Goal: Task Accomplishment & Management: Manage account settings

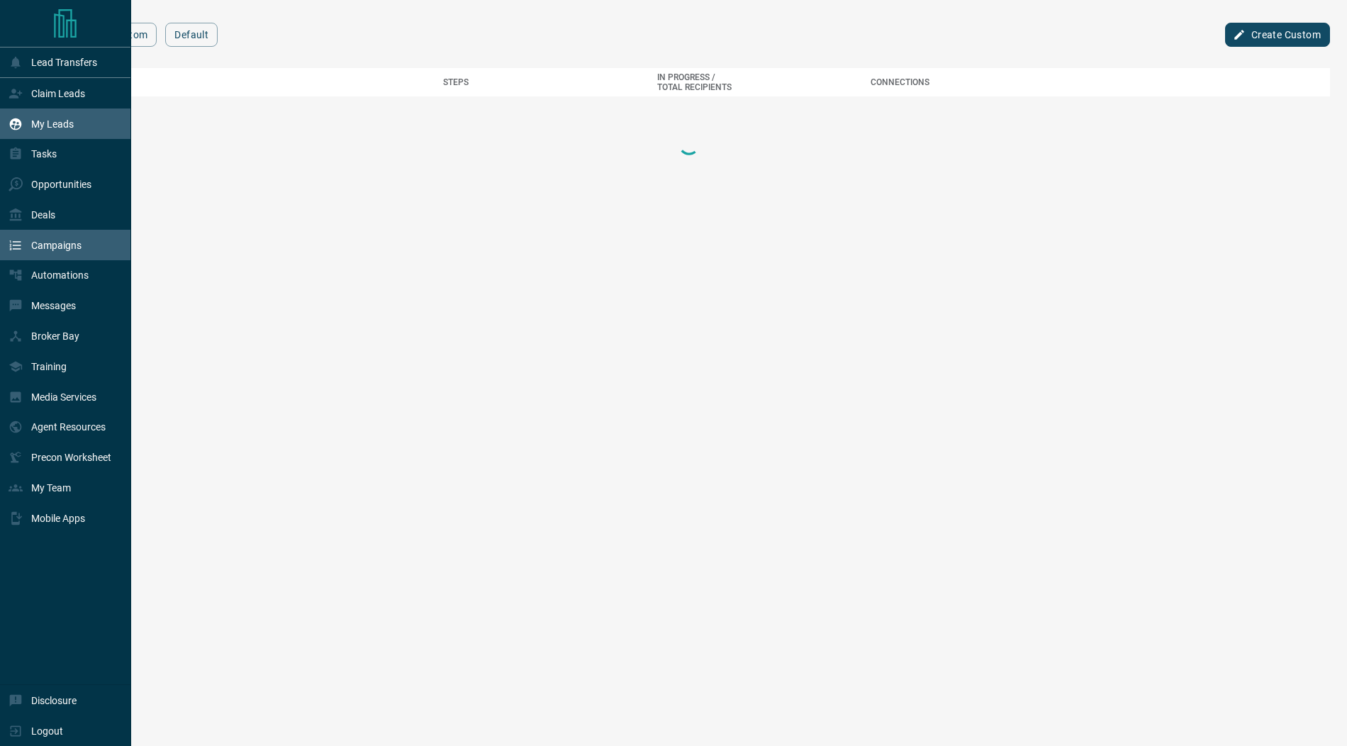
click at [13, 125] on icon at bounding box center [16, 124] width 14 height 14
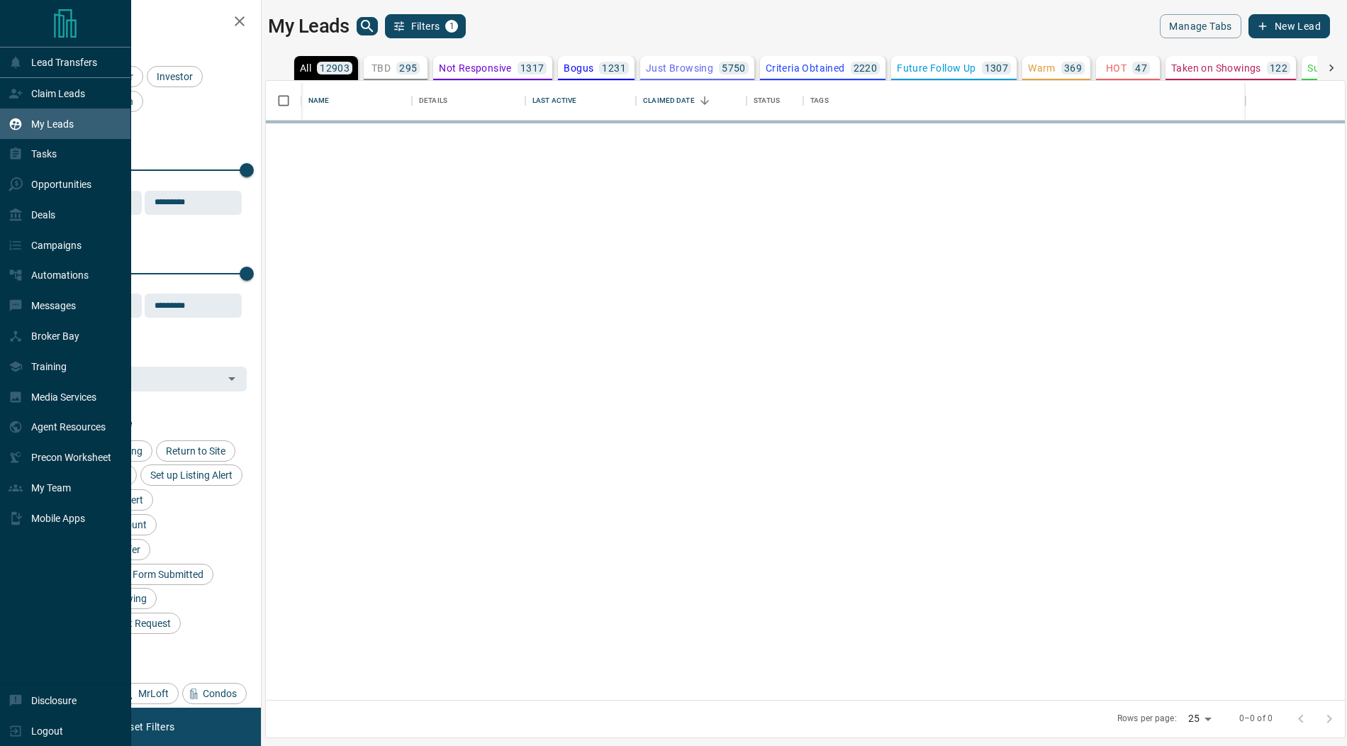
scroll to position [620, 1079]
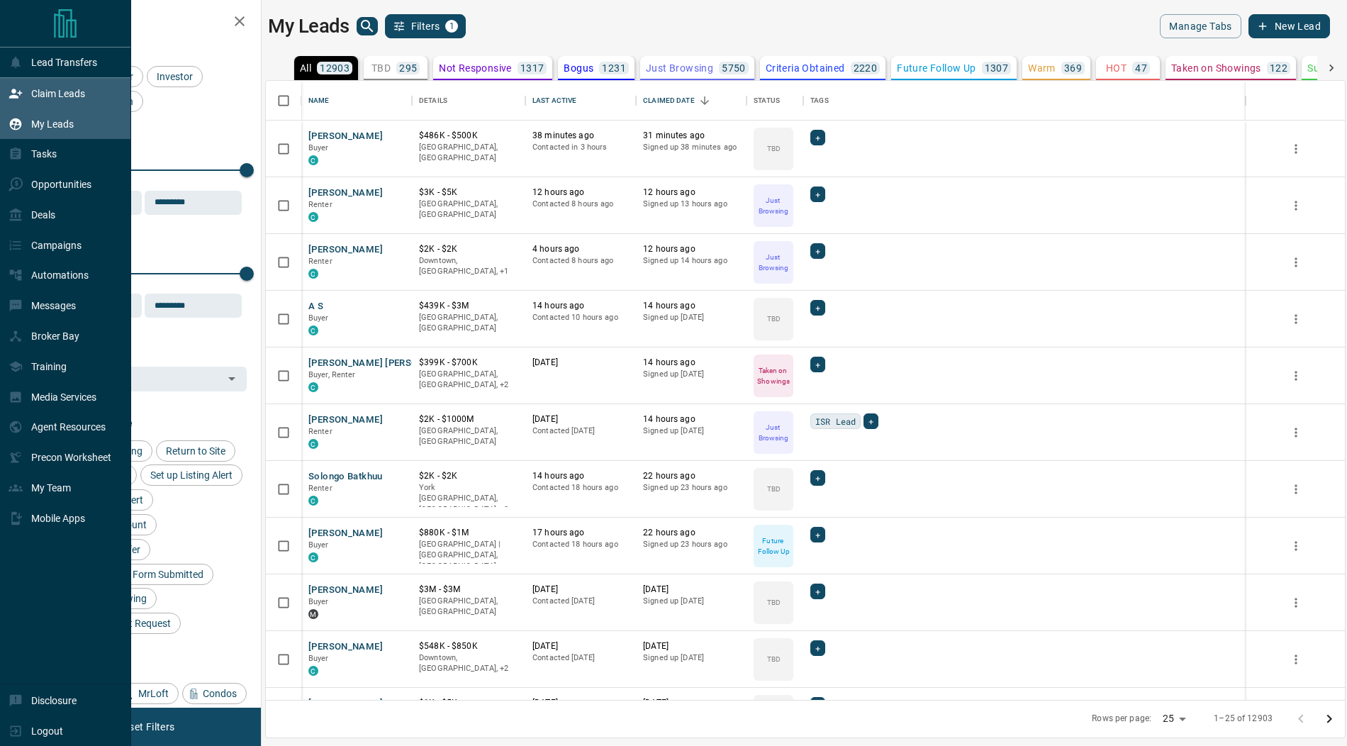
click at [61, 84] on div "Claim Leads" at bounding box center [47, 93] width 77 height 23
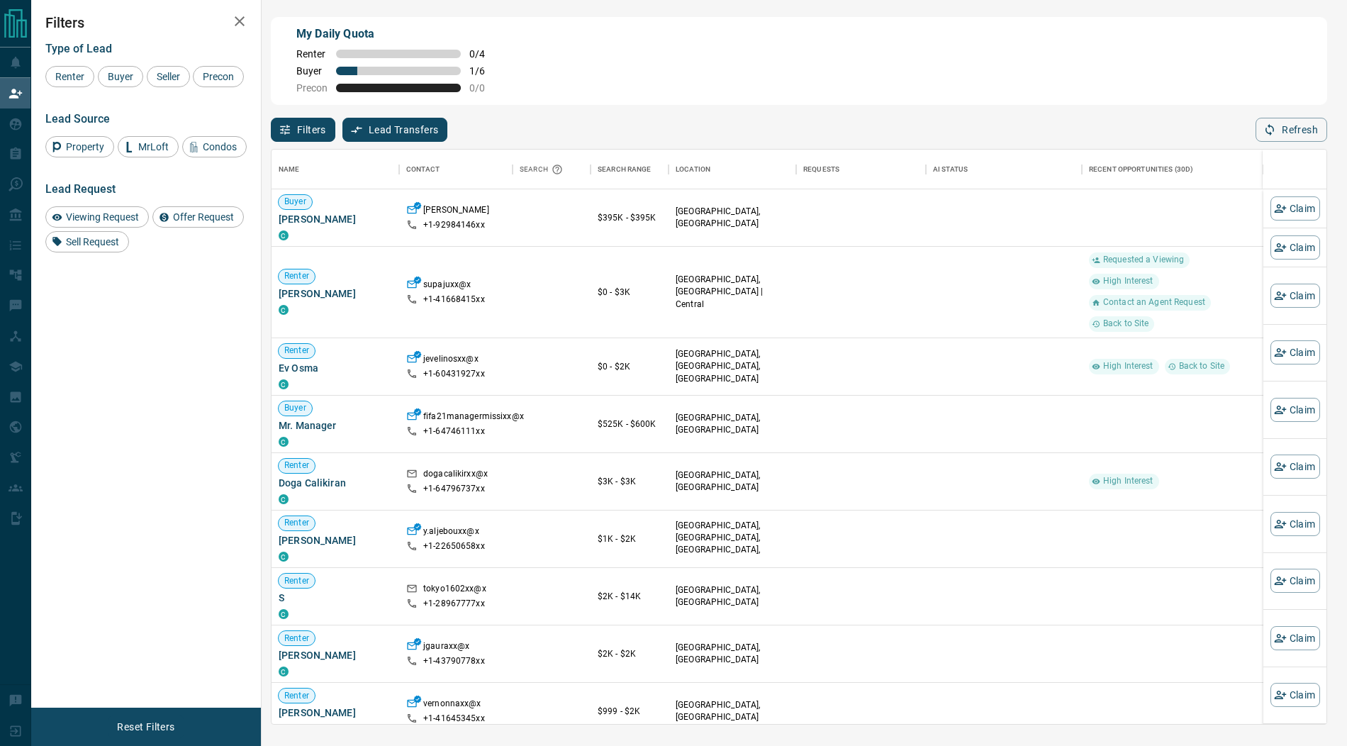
scroll to position [574, 1055]
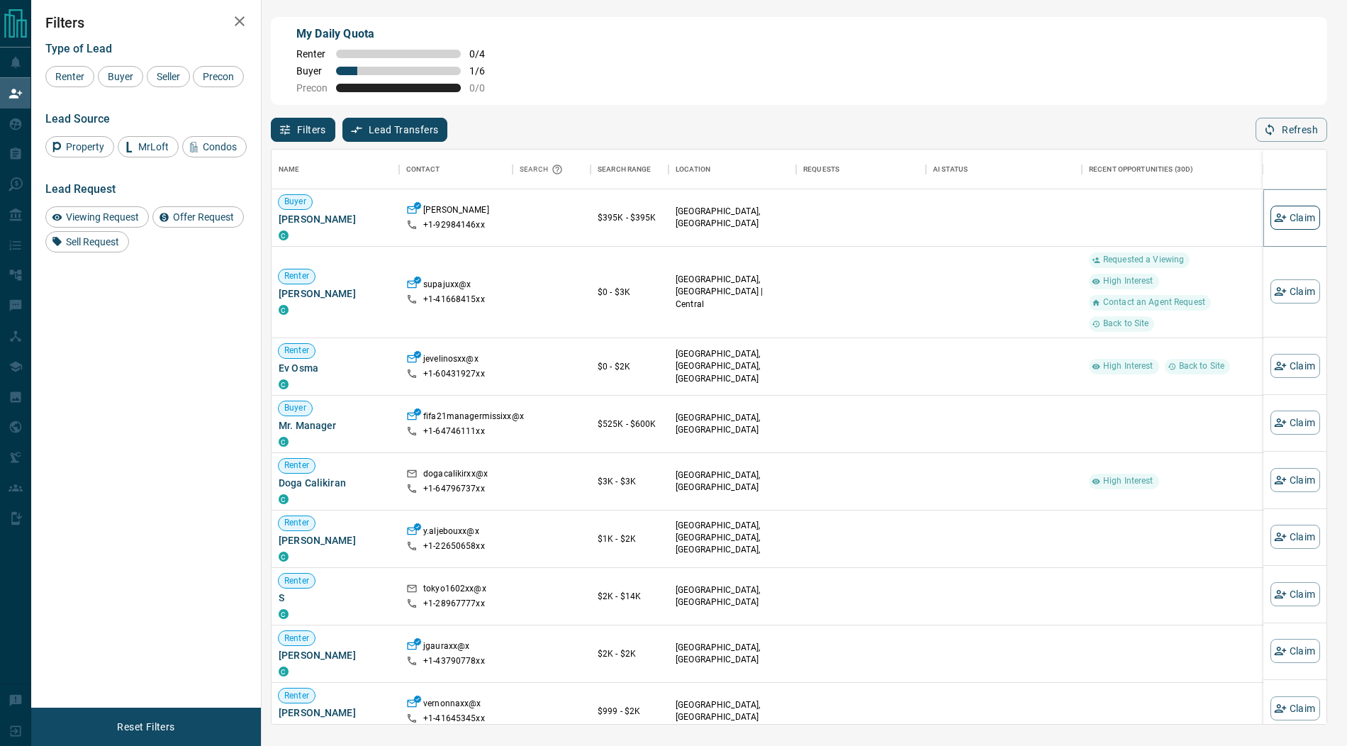
click at [1294, 216] on button "Claim" at bounding box center [1295, 218] width 50 height 24
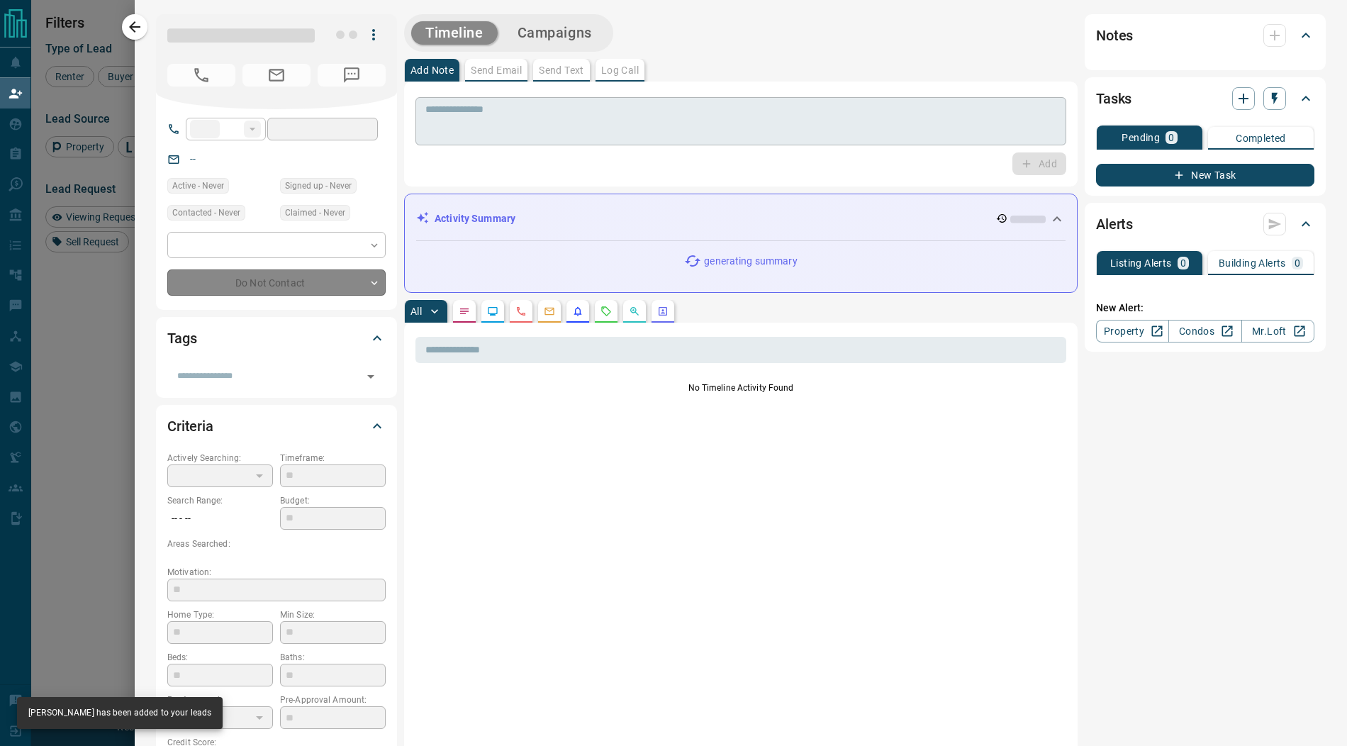
type input "**"
type input "**********"
type input "**"
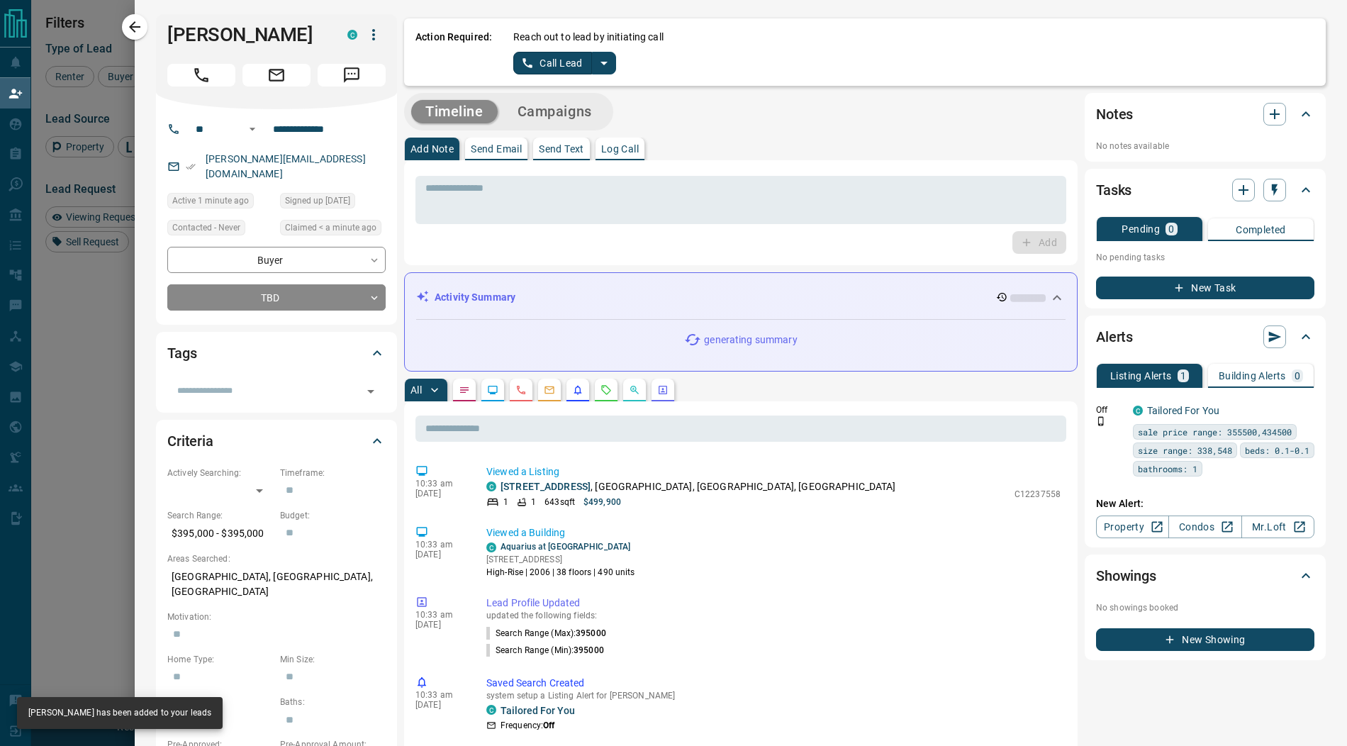
click at [600, 67] on icon "split button" at bounding box center [604, 63] width 17 height 17
click at [567, 116] on li "Log Manual Call" at bounding box center [563, 111] width 86 height 21
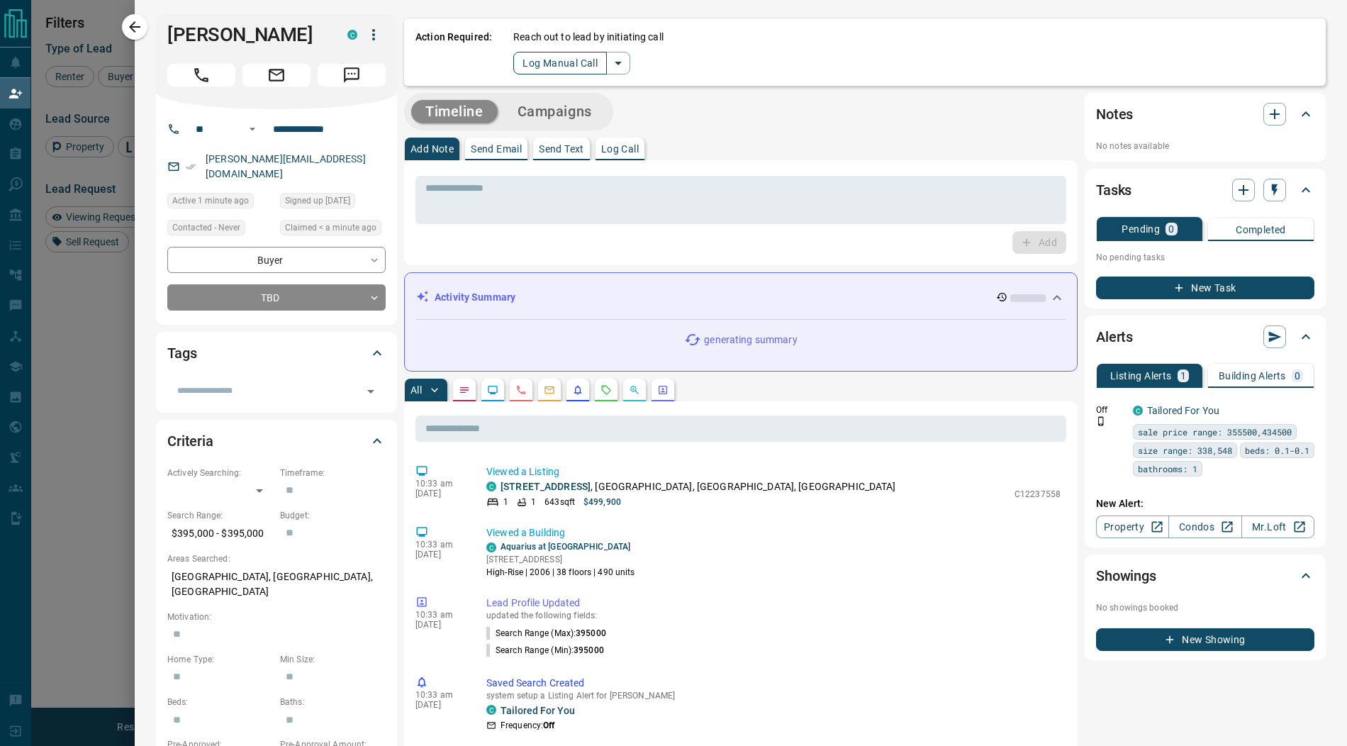
click at [549, 60] on button "Log Manual Call" at bounding box center [560, 63] width 94 height 23
click at [516, 64] on button "Yes" at bounding box center [527, 63] width 28 height 22
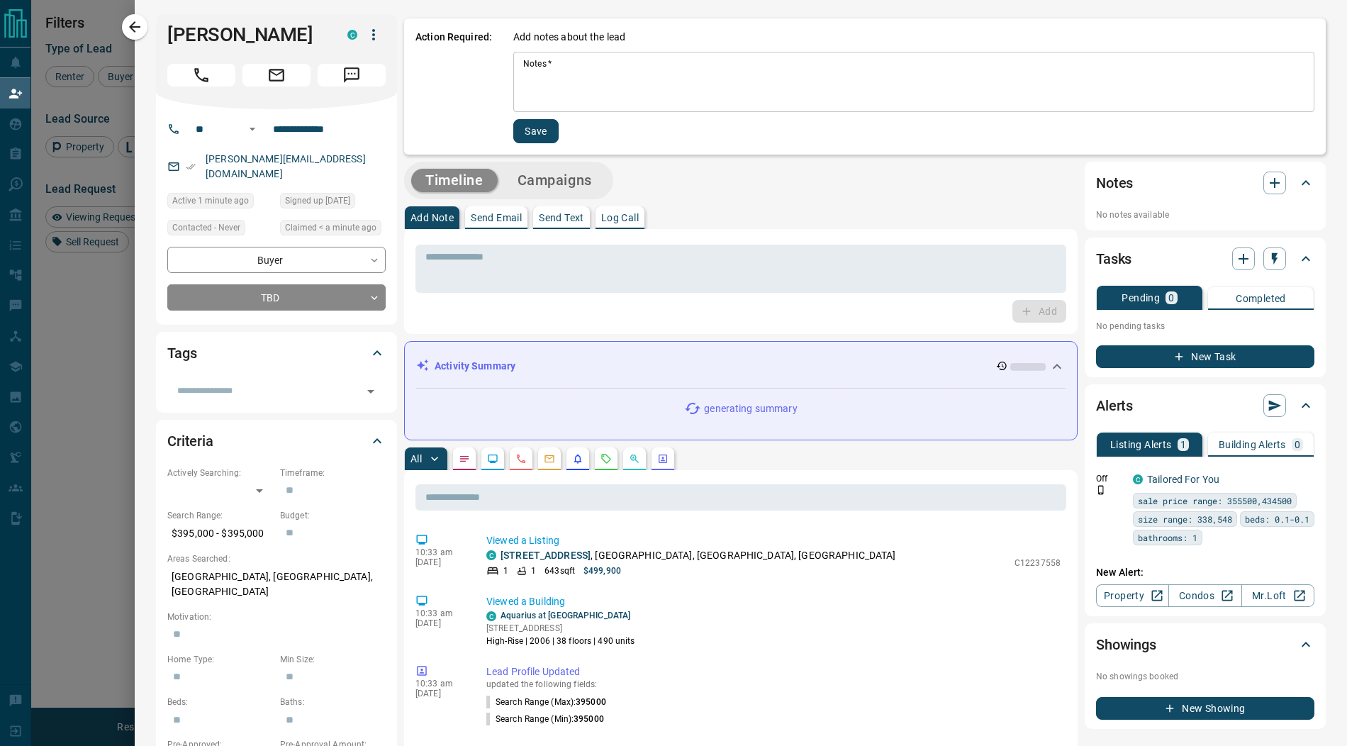
click at [540, 75] on textarea "Notes   *" at bounding box center [913, 82] width 781 height 48
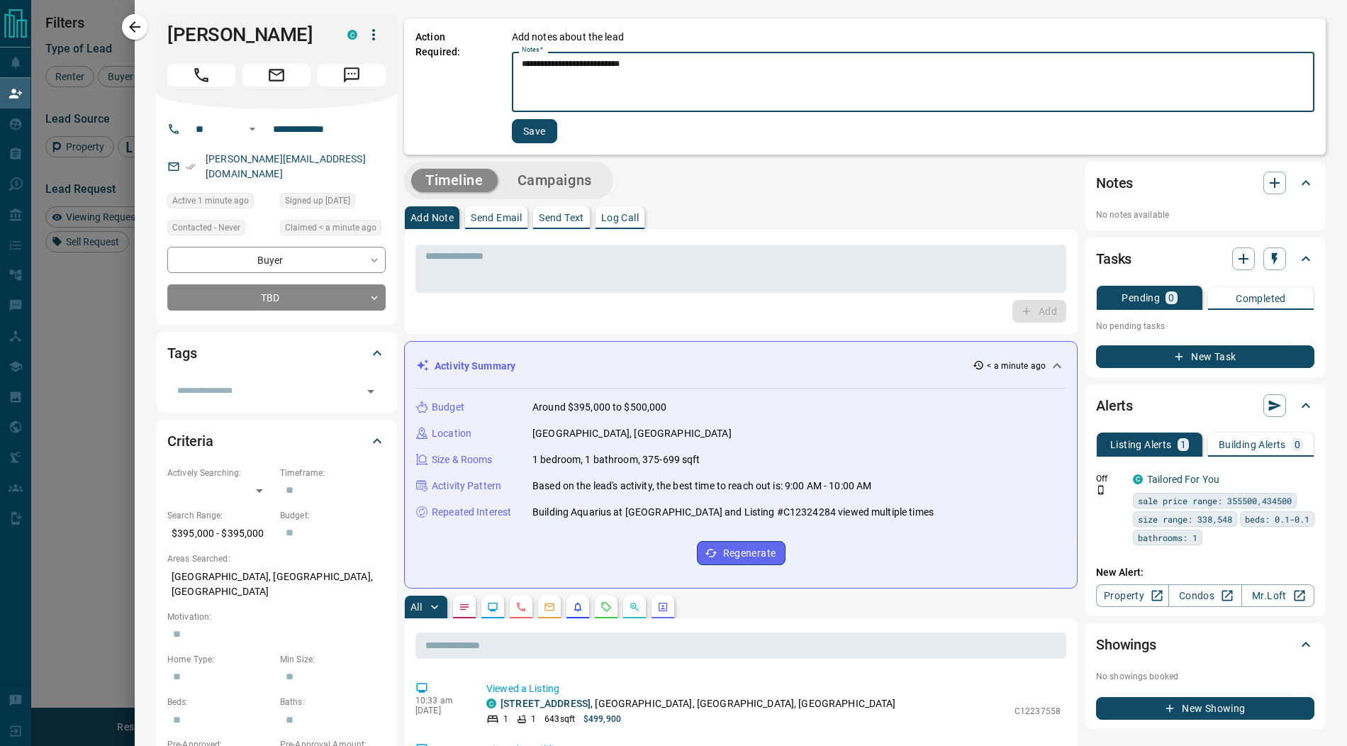
type textarea "**********"
click at [532, 138] on button "Save" at bounding box center [534, 131] width 45 height 24
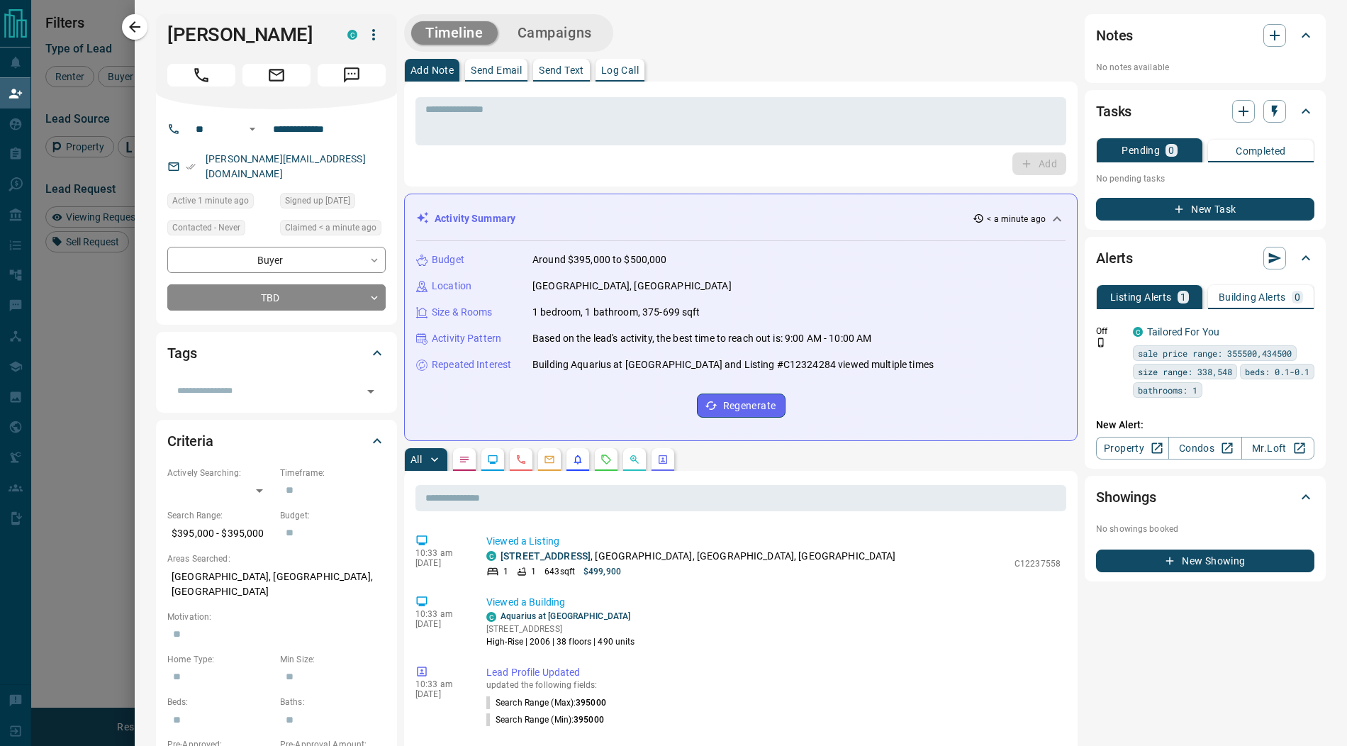
click at [567, 33] on button "Campaigns" at bounding box center [554, 32] width 103 height 23
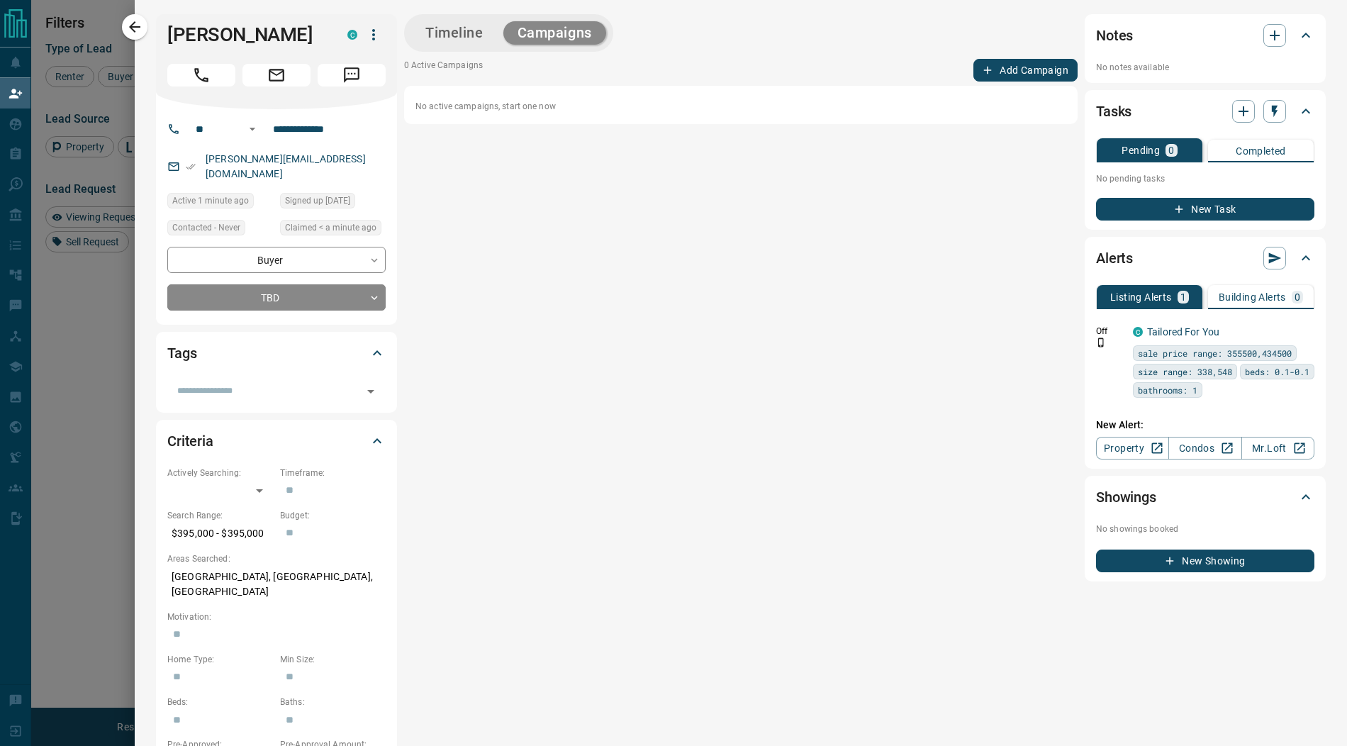
click at [1046, 75] on button "Add Campaign" at bounding box center [1025, 70] width 104 height 23
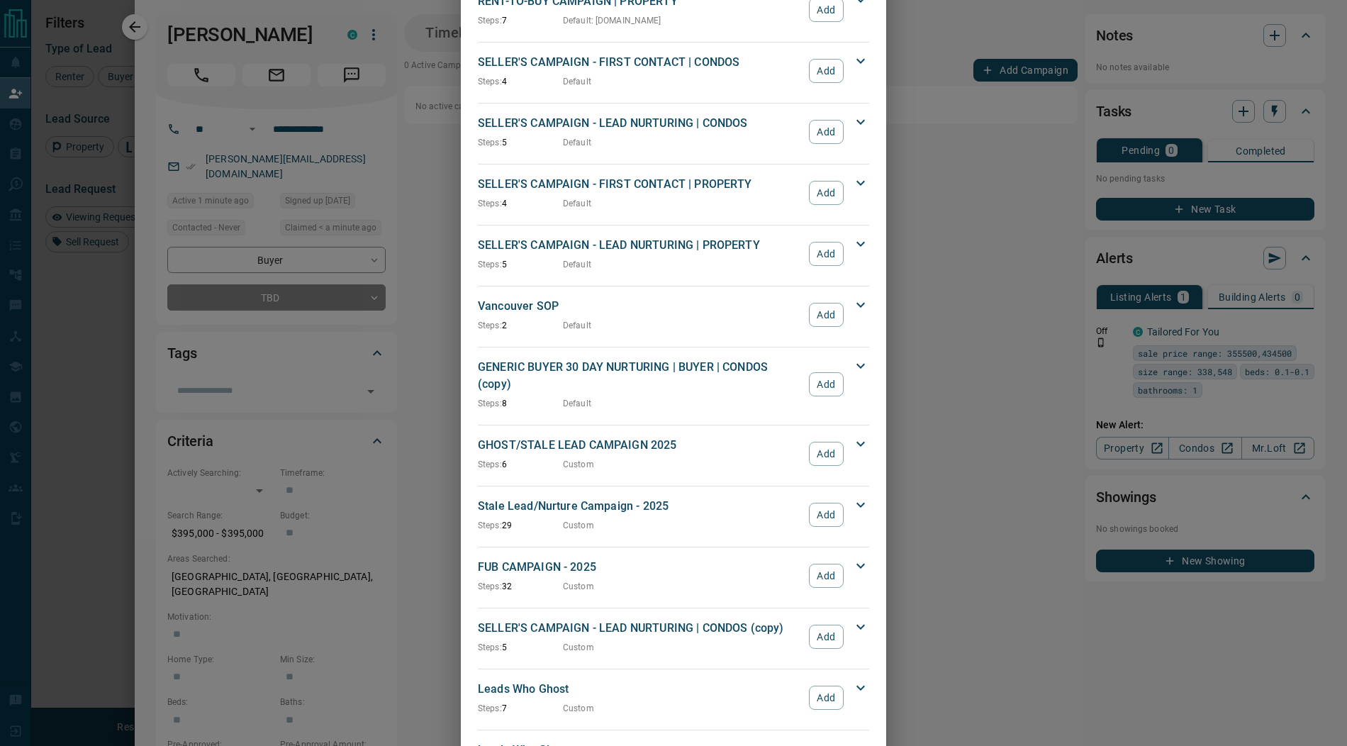
scroll to position [1210, 0]
click at [820, 563] on button "Add" at bounding box center [826, 575] width 35 height 24
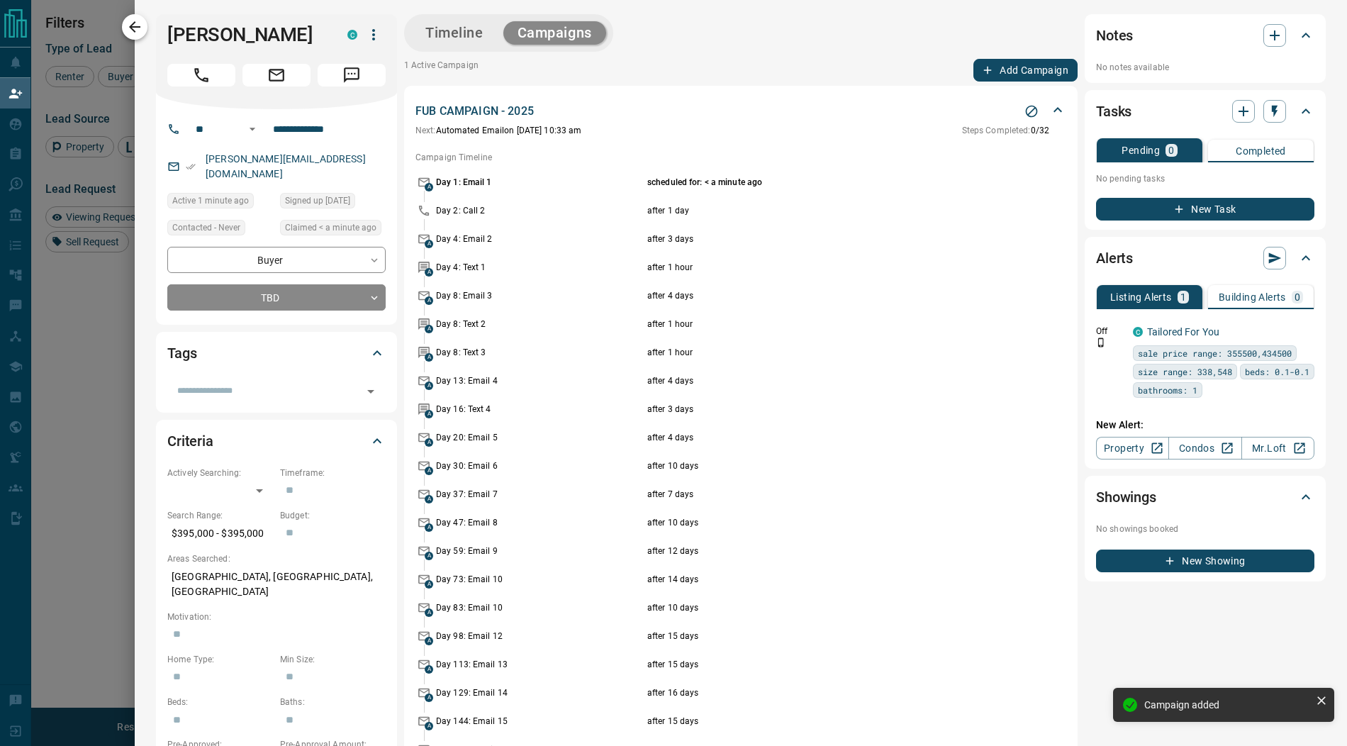
click at [133, 33] on icon "button" at bounding box center [134, 26] width 17 height 17
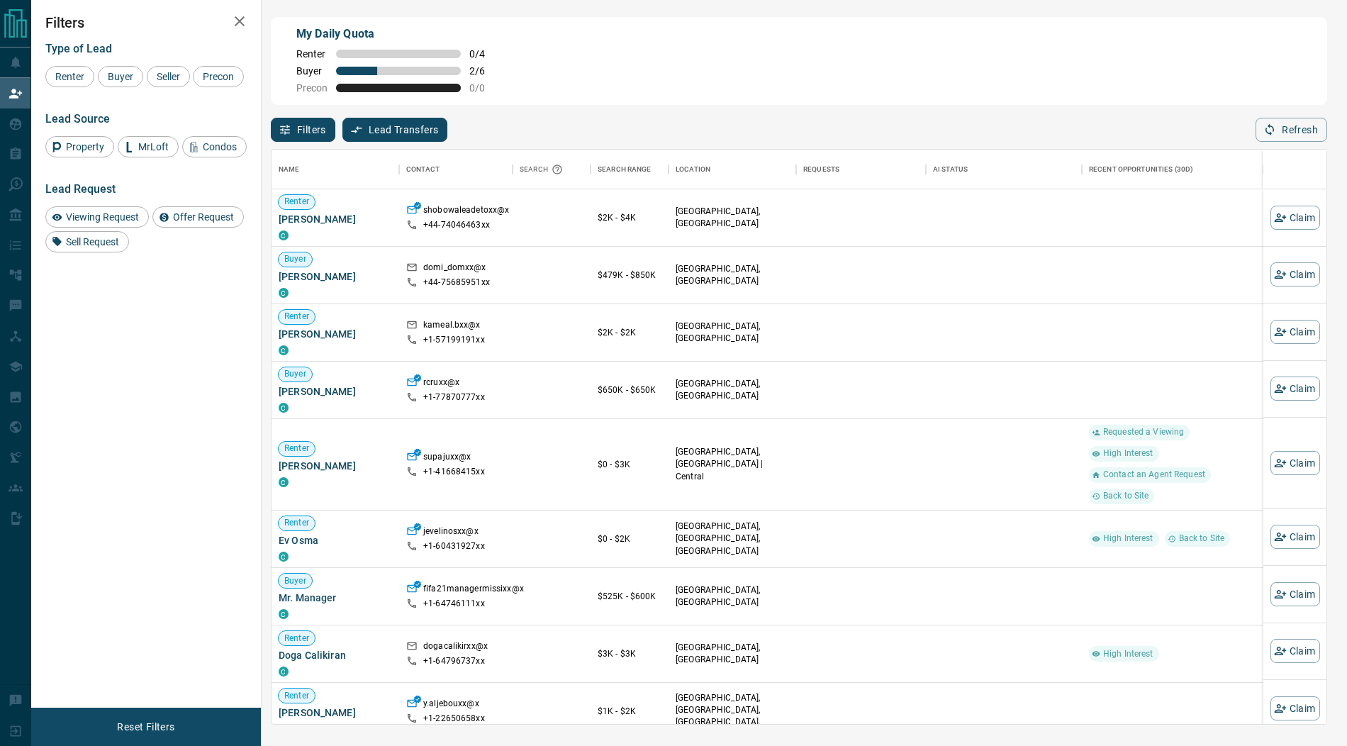
scroll to position [574, 1055]
